Goal: Navigation & Orientation: Find specific page/section

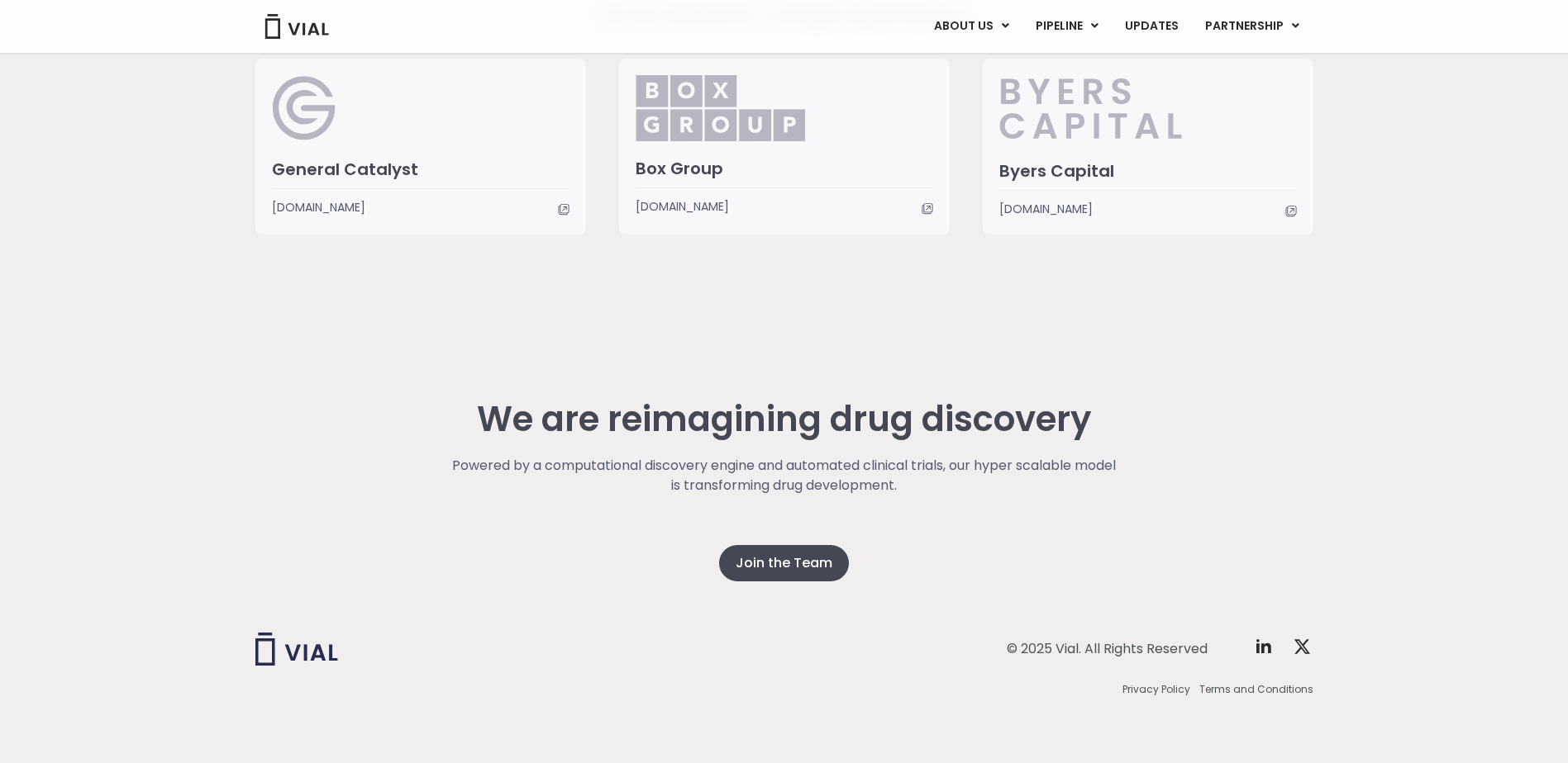
click at [283, 381] on div "We are reimagining drug discovery Powered by a computational discovery engine a…" at bounding box center [784, 540] width 1058 height 446
click at [254, 382] on div "We are reimagining drug discovery Powered by a computational discovery engine a…" at bounding box center [784, 540] width 1568 height 446
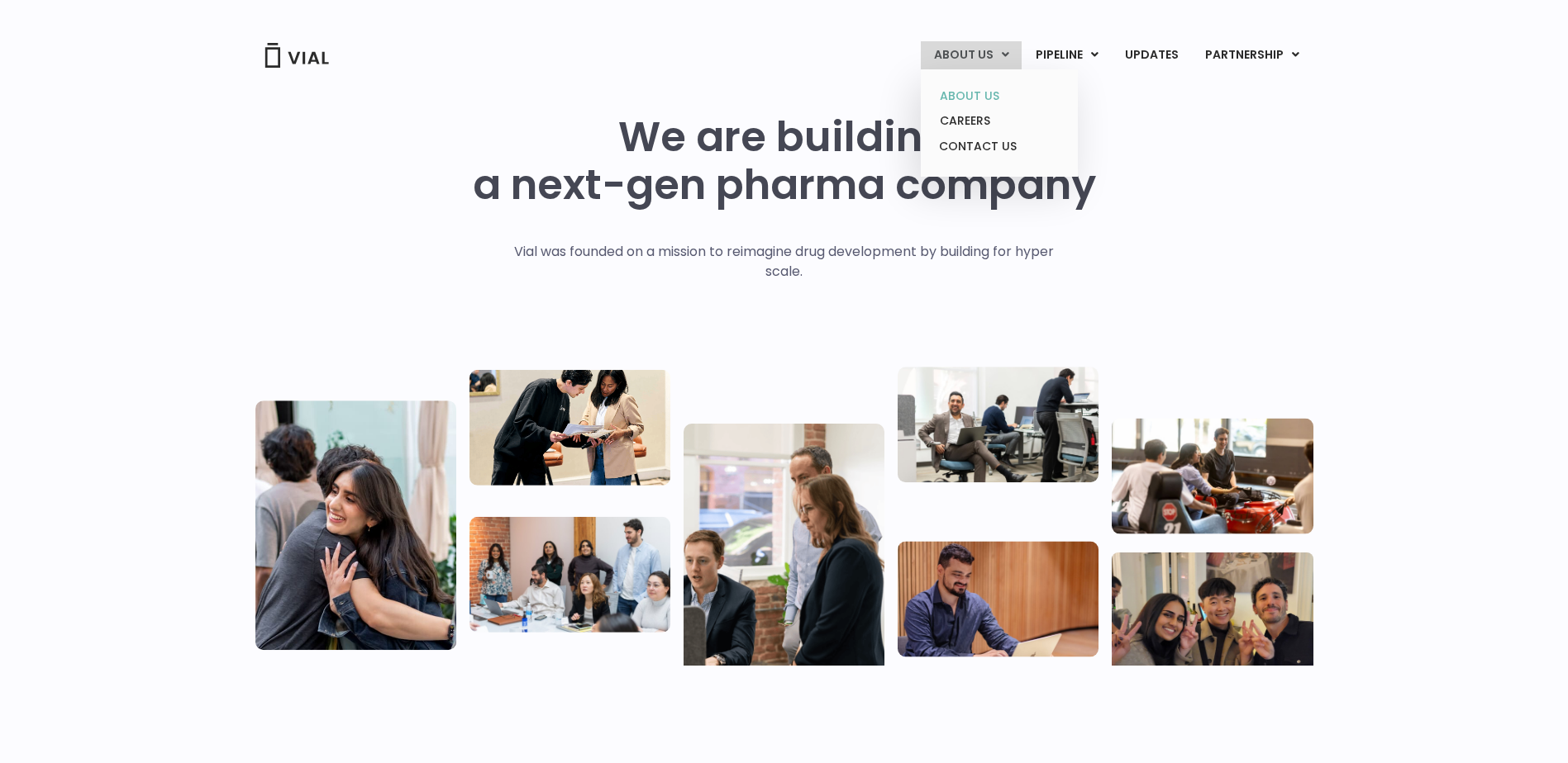
click at [971, 100] on link "ABOUT US" at bounding box center [999, 96] width 145 height 25
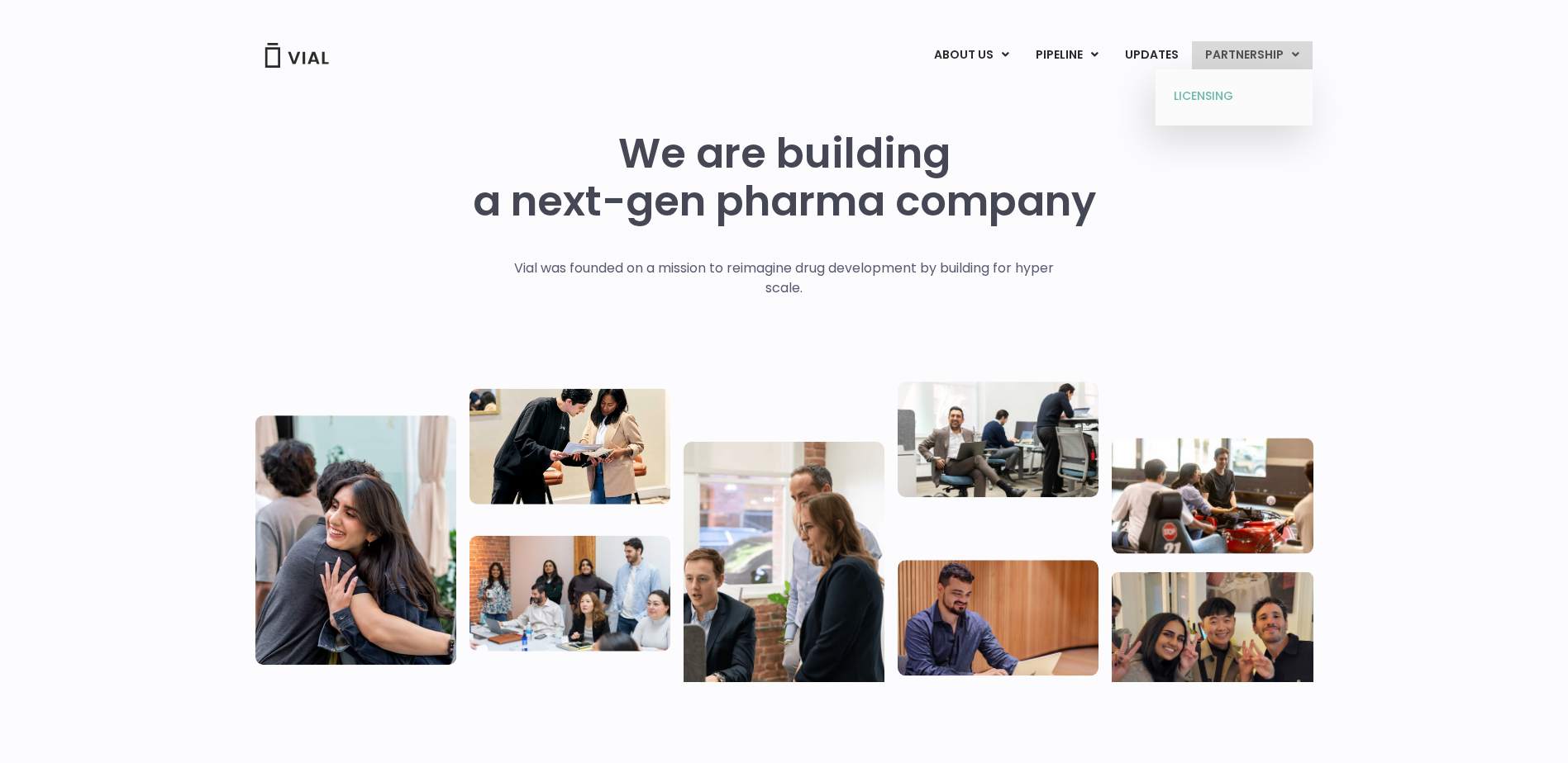
click at [1204, 91] on link "LICENSING" at bounding box center [1234, 97] width 145 height 26
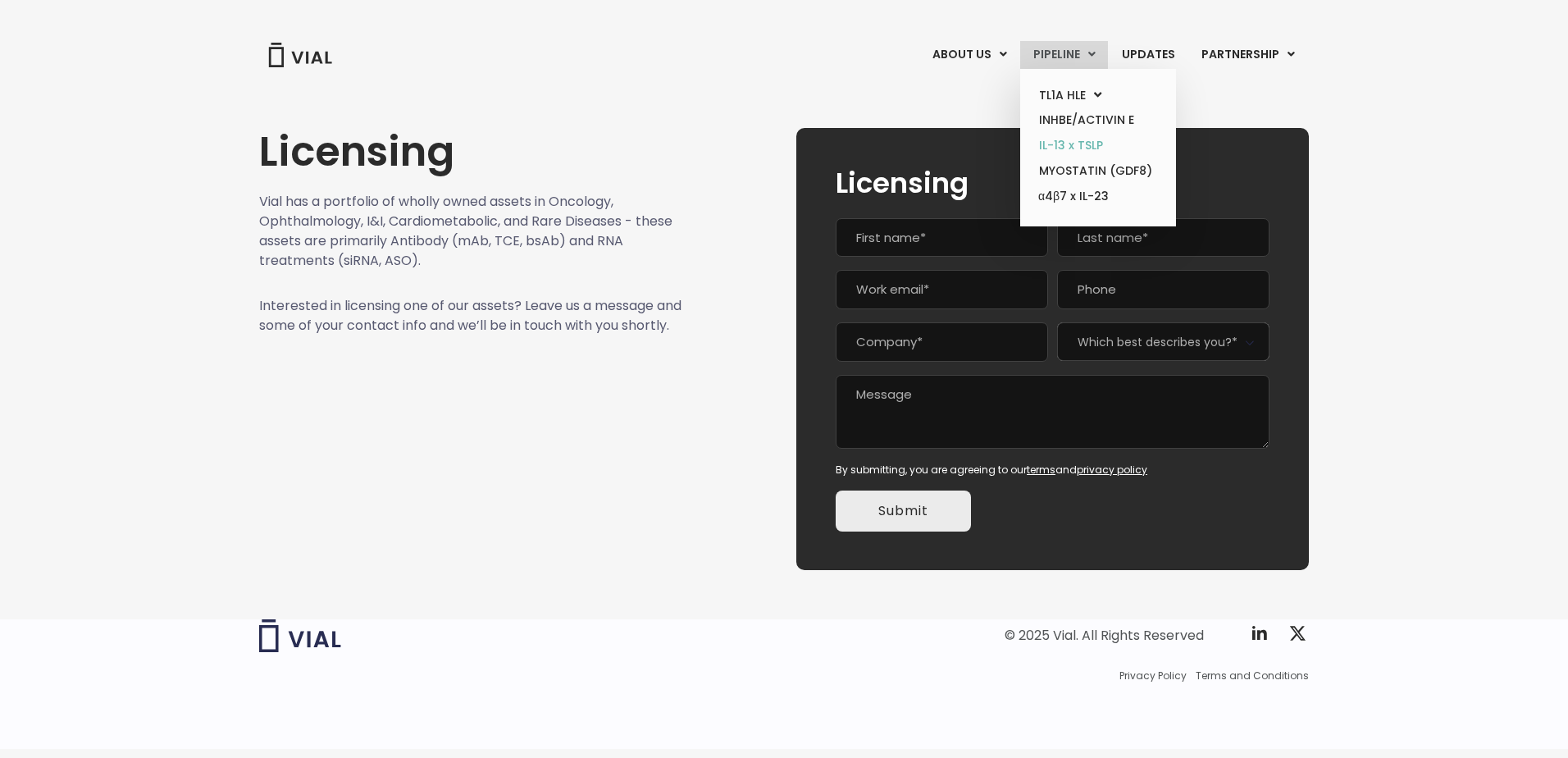
click at [1091, 147] on link "IL-13 x TSLP" at bounding box center [1098, 145] width 144 height 25
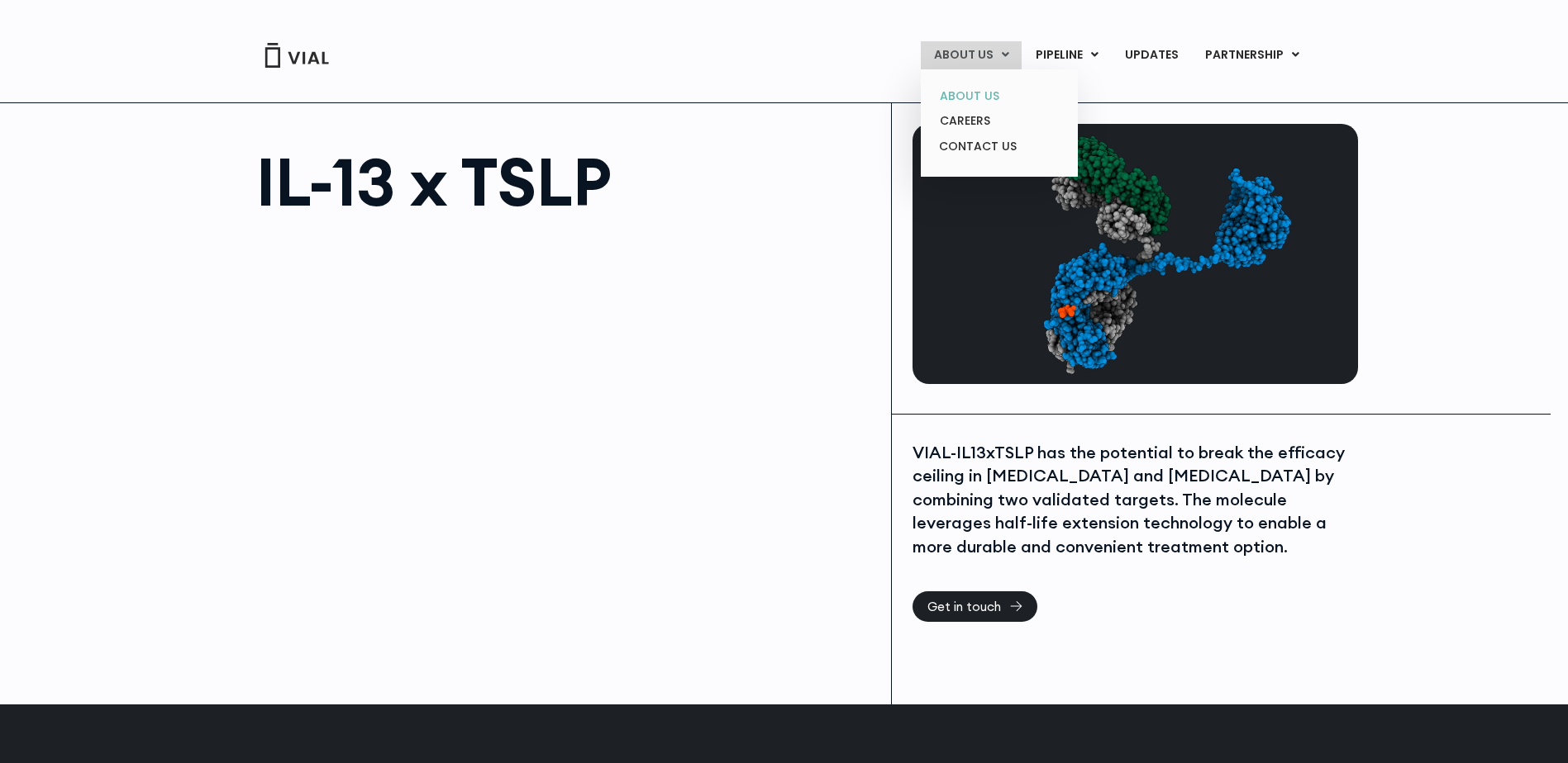
click at [975, 98] on link "ABOUT US" at bounding box center [999, 96] width 145 height 25
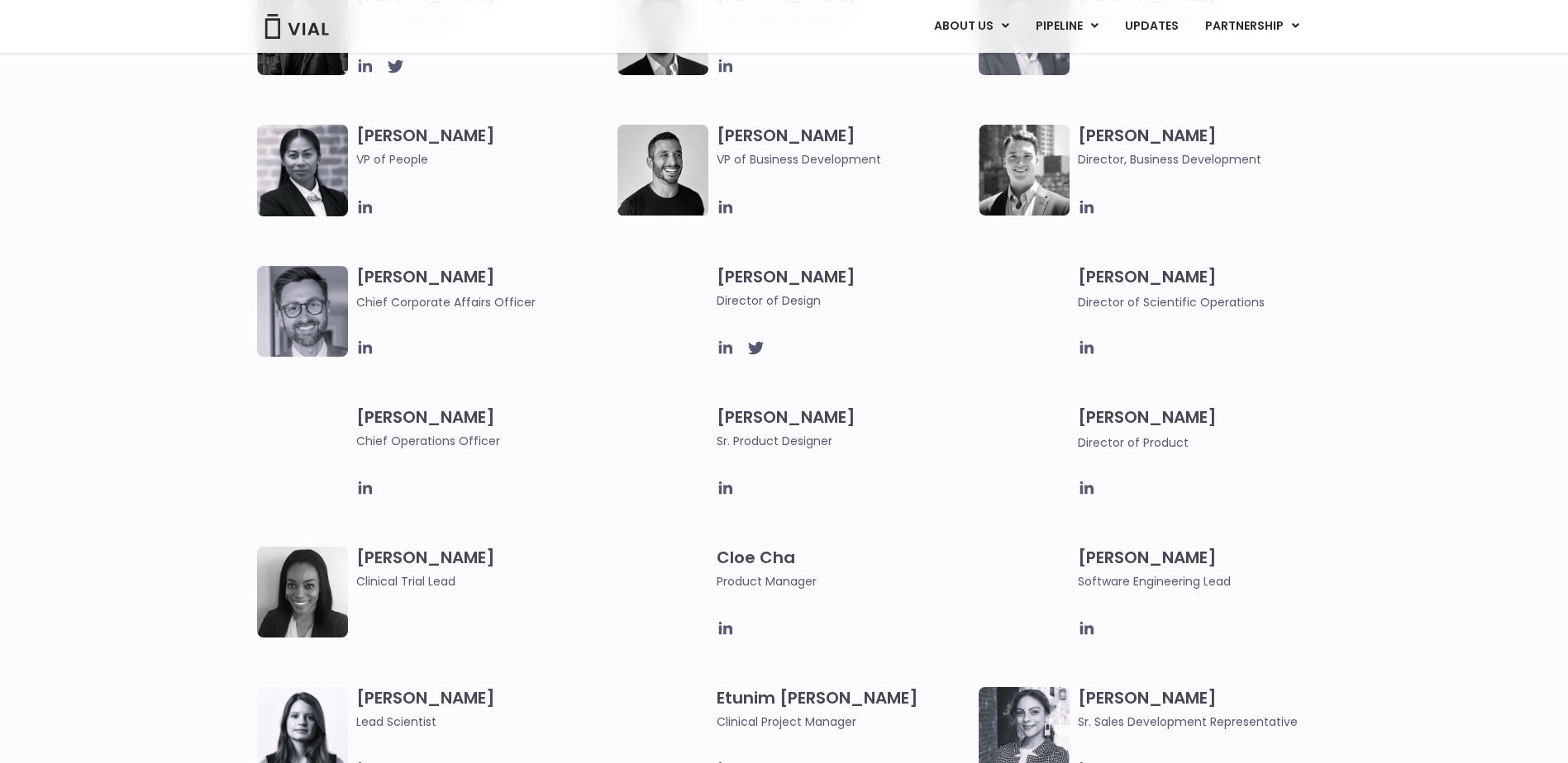
scroll to position [992, 0]
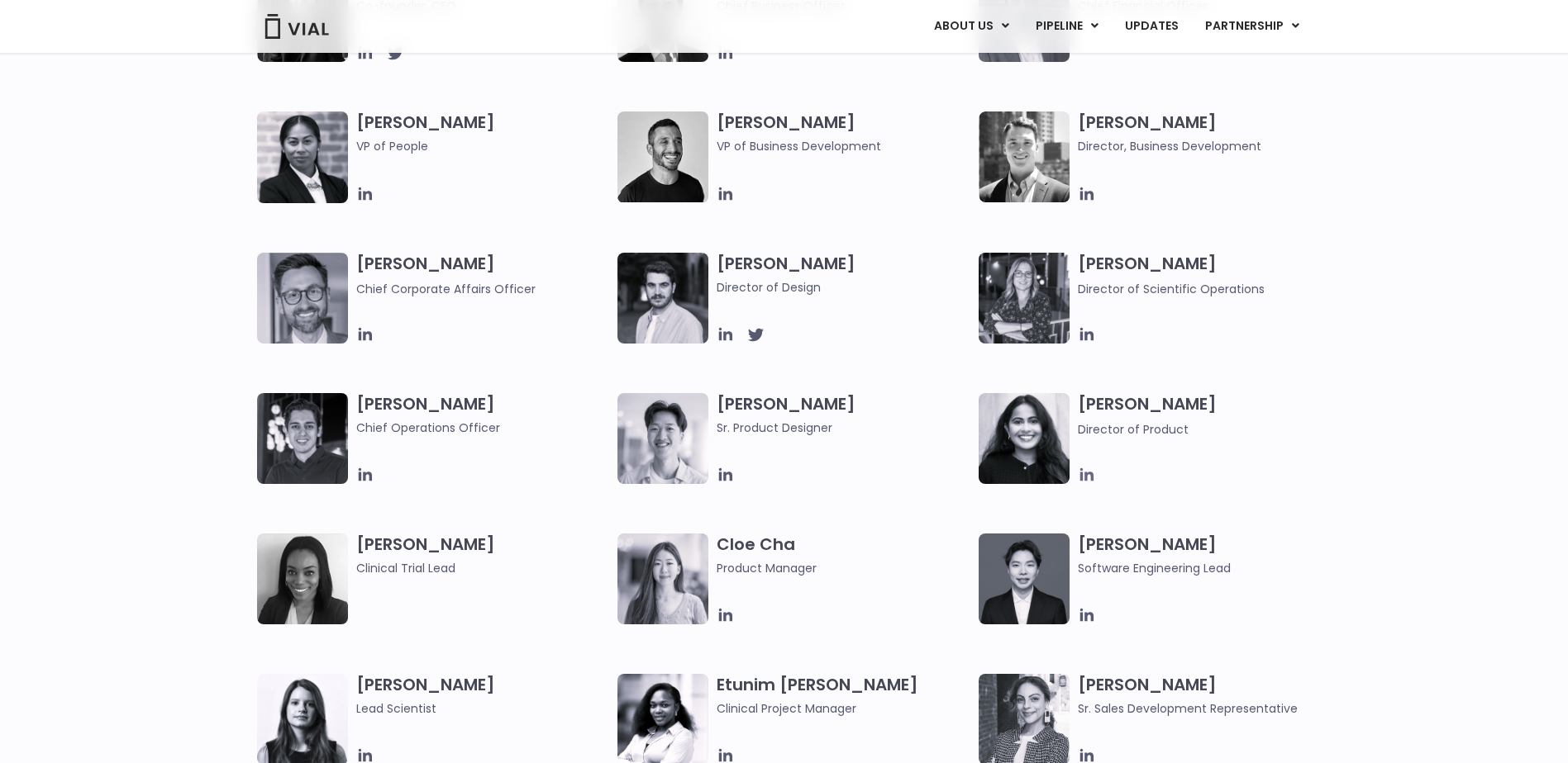
click at [1084, 474] on icon at bounding box center [1087, 475] width 18 height 18
